Goal: Transaction & Acquisition: Download file/media

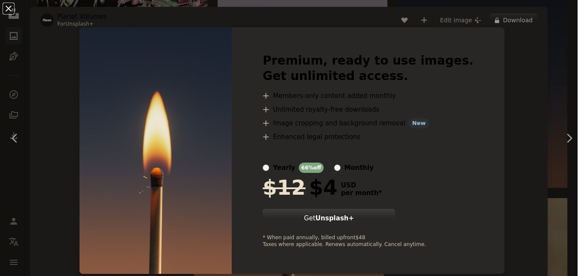
scroll to position [43, 0]
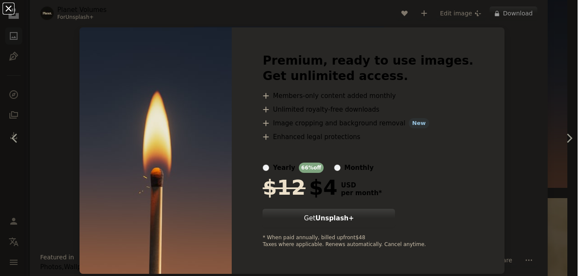
click at [7, 8] on button "An X shape" at bounding box center [8, 8] width 10 height 10
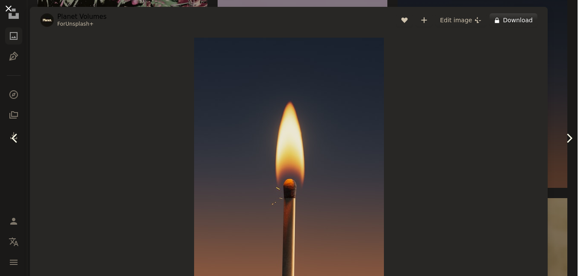
click at [5, 7] on button "An X shape" at bounding box center [8, 8] width 10 height 10
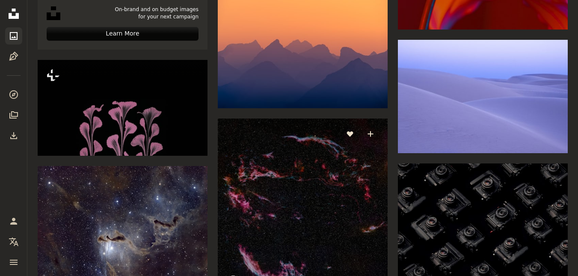
scroll to position [1838, 0]
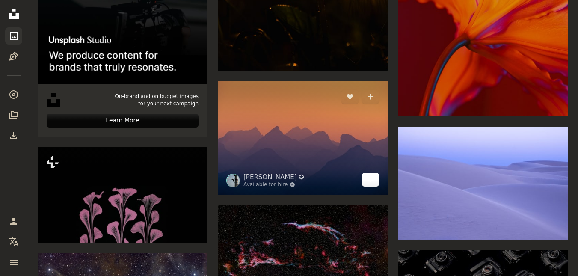
click at [366, 182] on link "Arrow pointing down" at bounding box center [370, 180] width 17 height 14
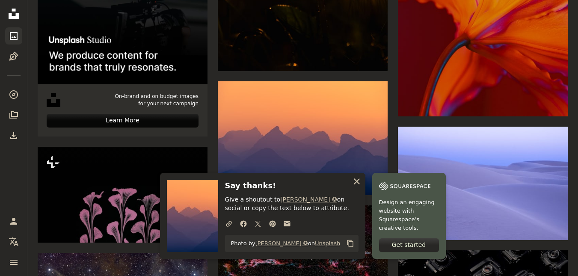
click at [360, 182] on icon "An X shape" at bounding box center [356, 181] width 10 height 10
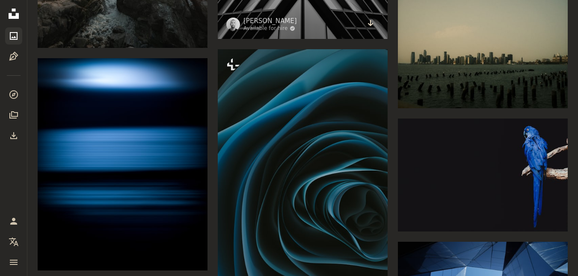
scroll to position [2693, 0]
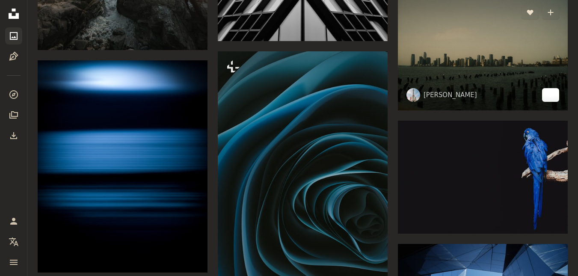
click at [548, 94] on icon "Arrow pointing down" at bounding box center [550, 94] width 7 height 10
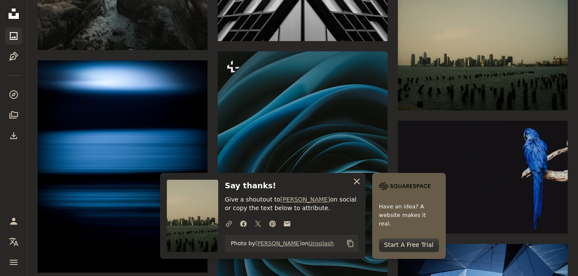
click at [353, 181] on icon "An X shape" at bounding box center [356, 181] width 10 height 10
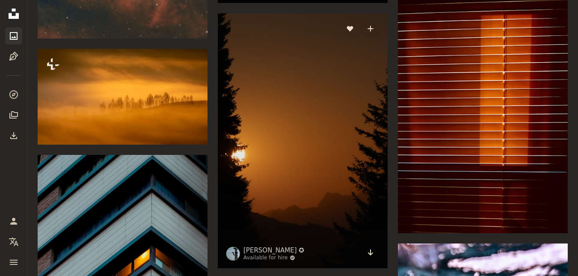
scroll to position [3334, 0]
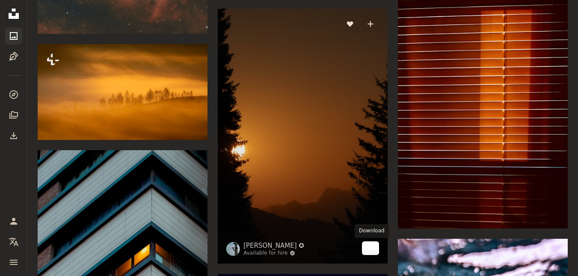
click at [374, 251] on link "Arrow pointing down" at bounding box center [370, 248] width 17 height 14
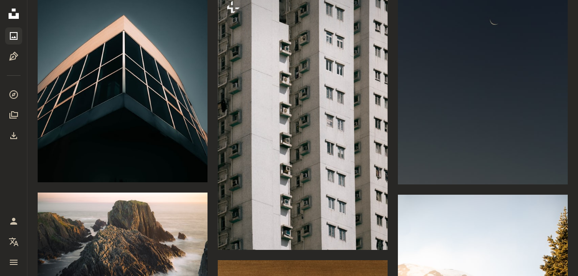
scroll to position [6925, 0]
